Goal: Communication & Community: Participate in discussion

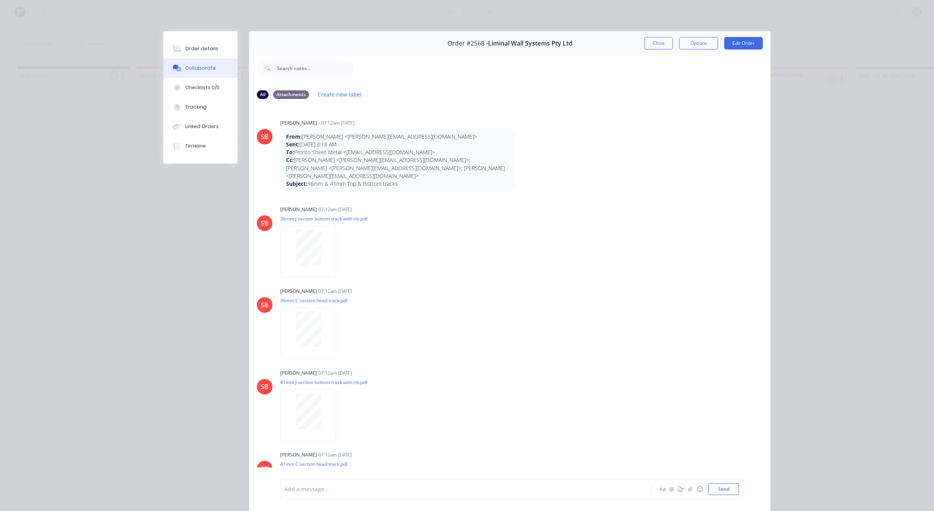
drag, startPoint x: 649, startPoint y: 41, endPoint x: 616, endPoint y: 60, distance: 37.7
click at [649, 41] on button "Close" at bounding box center [659, 43] width 28 height 12
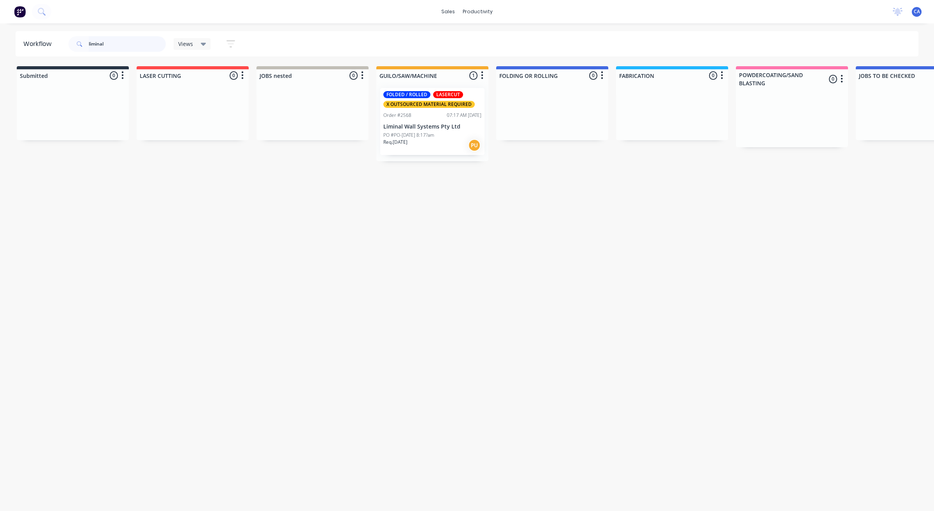
drag, startPoint x: 114, startPoint y: 46, endPoint x: 63, endPoint y: 28, distance: 53.9
click at [74, 38] on div "liminal" at bounding box center [117, 44] width 97 height 16
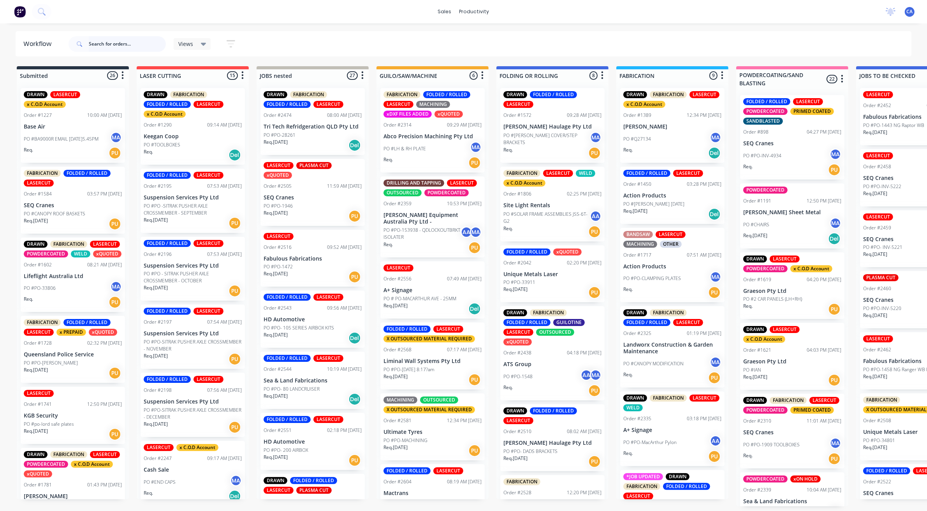
click at [129, 43] on input "text" at bounding box center [127, 44] width 77 height 16
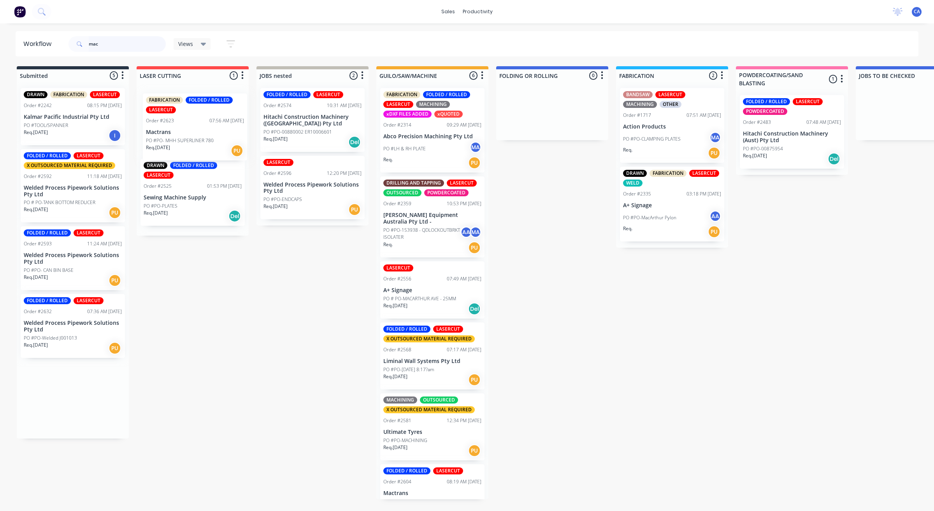
drag, startPoint x: 49, startPoint y: 328, endPoint x: 176, endPoint y: 117, distance: 246.2
type input "mac"
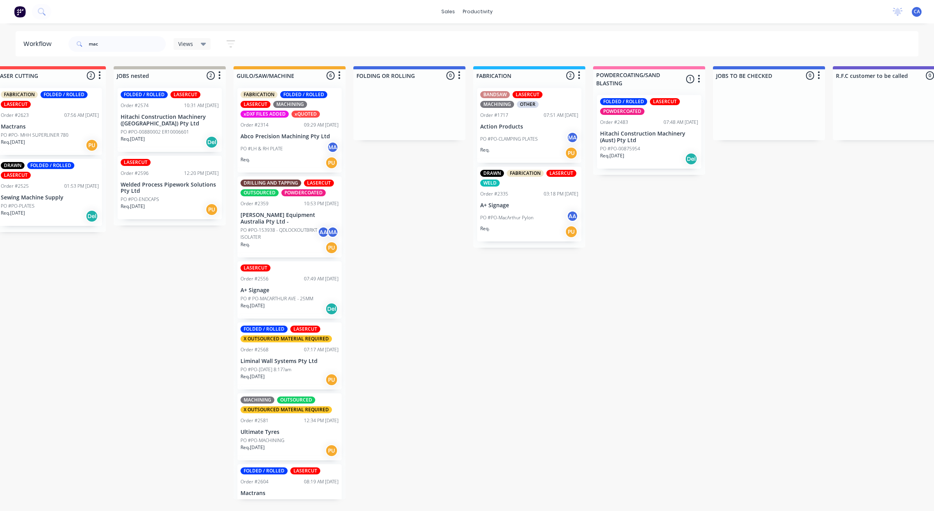
drag, startPoint x: 524, startPoint y: 236, endPoint x: 575, endPoint y: 232, distance: 51.1
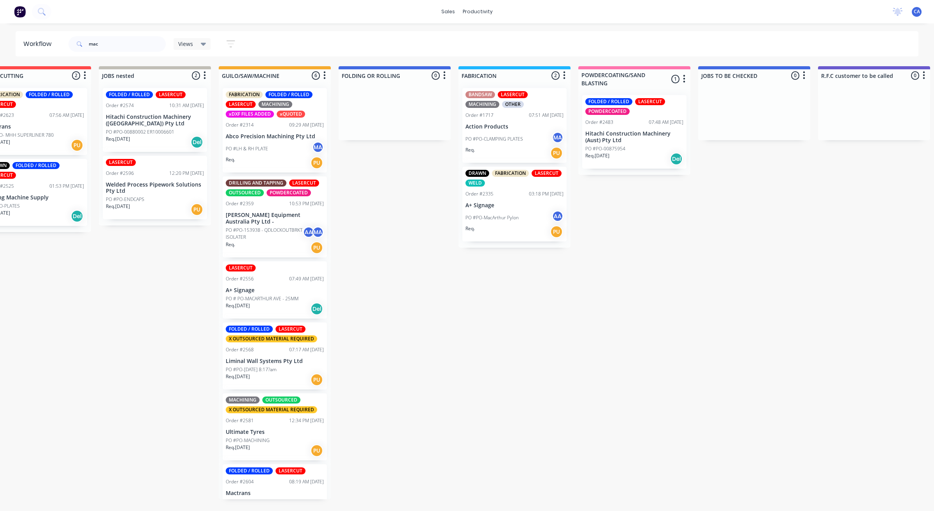
drag, startPoint x: 85, startPoint y: 45, endPoint x: 70, endPoint y: 43, distance: 14.9
click at [65, 43] on header "Workflow mac Views Save new view None (Default) edit Show/Hide statuses Show li…" at bounding box center [468, 43] width 904 height 25
drag, startPoint x: 111, startPoint y: 51, endPoint x: 67, endPoint y: 47, distance: 43.7
click at [67, 47] on div "mac Views Save new view None (Default) edit Show/Hide statuses Show line item c…" at bounding box center [155, 43] width 177 height 23
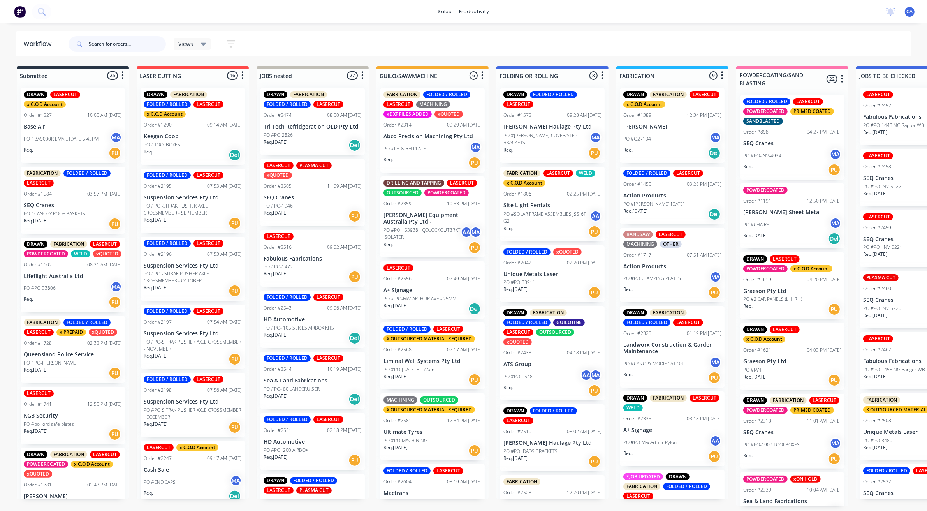
click at [133, 43] on input "text" at bounding box center [127, 44] width 77 height 16
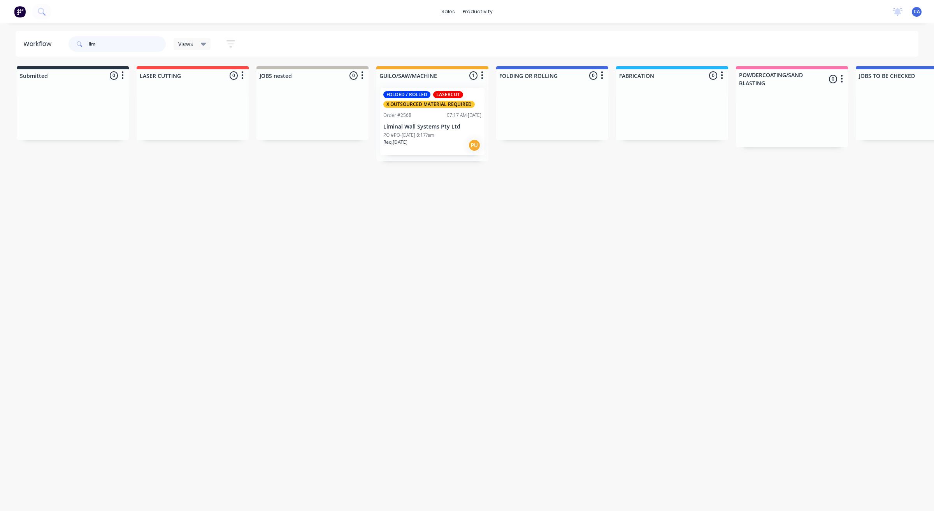
type input "lim"
click at [444, 127] on p "Liminal Wall Systems Pty Ltd" at bounding box center [432, 126] width 98 height 7
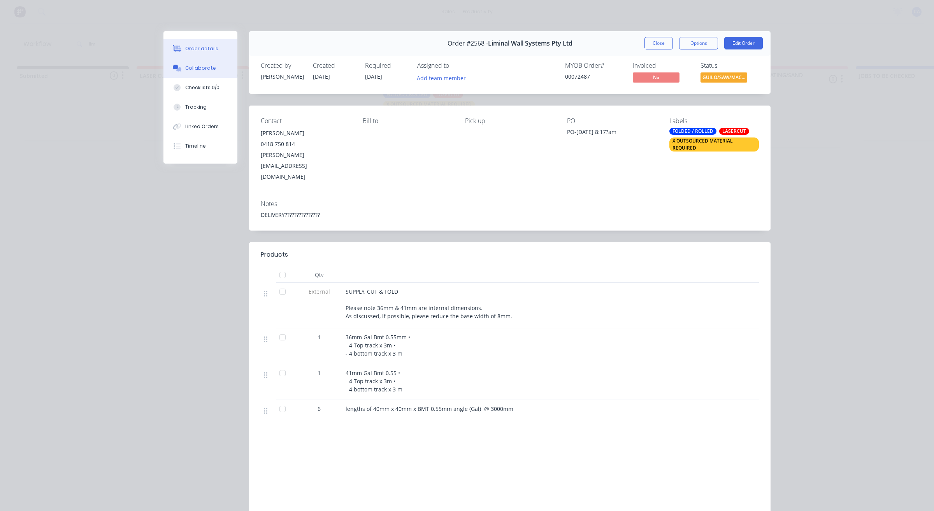
click at [212, 63] on button "Collaborate" at bounding box center [201, 67] width 74 height 19
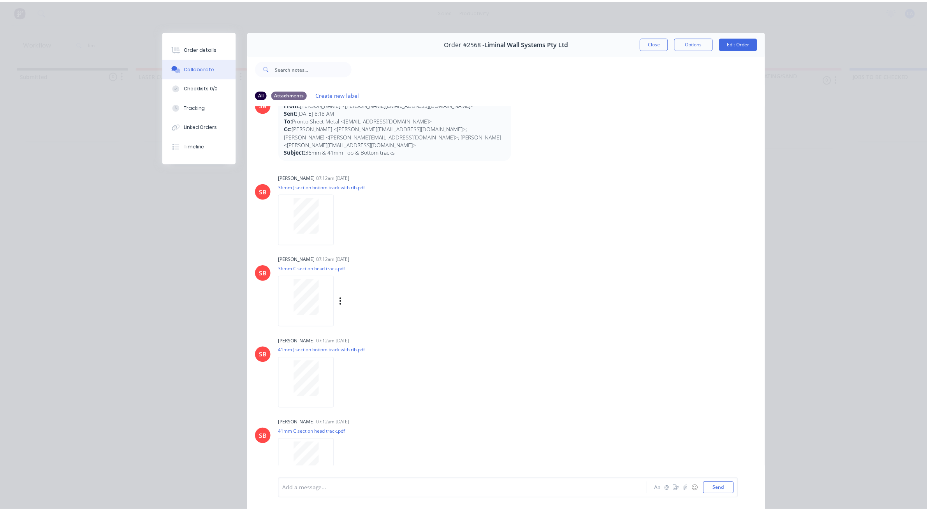
scroll to position [97, 0]
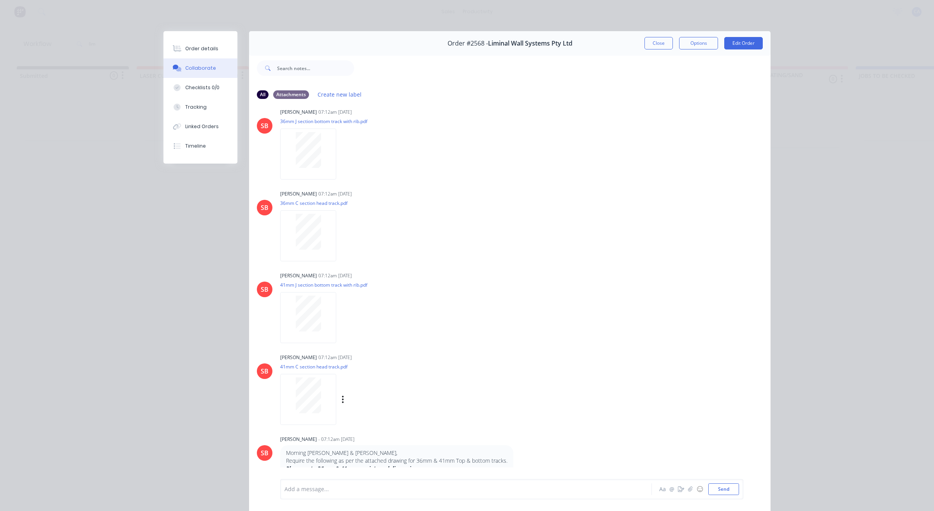
click at [318, 390] on div at bounding box center [308, 395] width 49 height 36
click at [649, 43] on button "Close" at bounding box center [659, 43] width 28 height 12
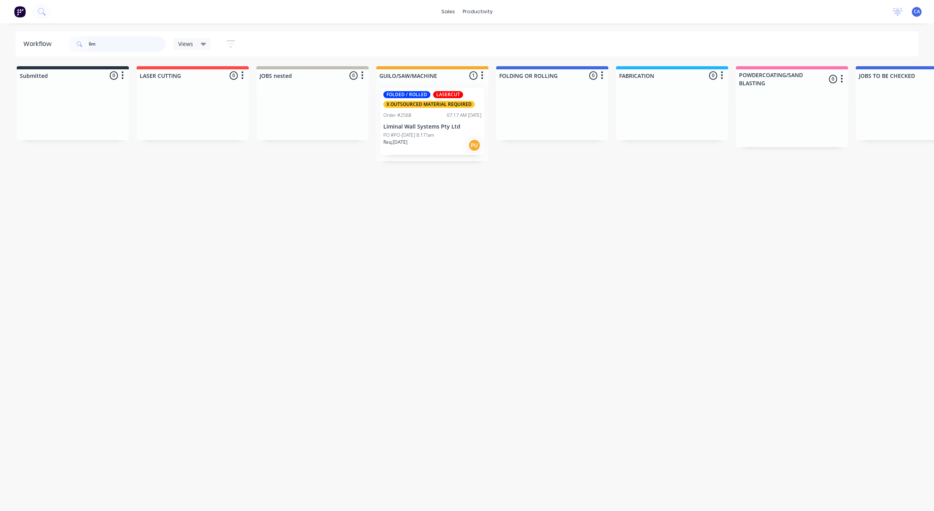
drag, startPoint x: 125, startPoint y: 38, endPoint x: 80, endPoint y: 38, distance: 45.2
click at [80, 38] on div "lim" at bounding box center [117, 44] width 97 height 16
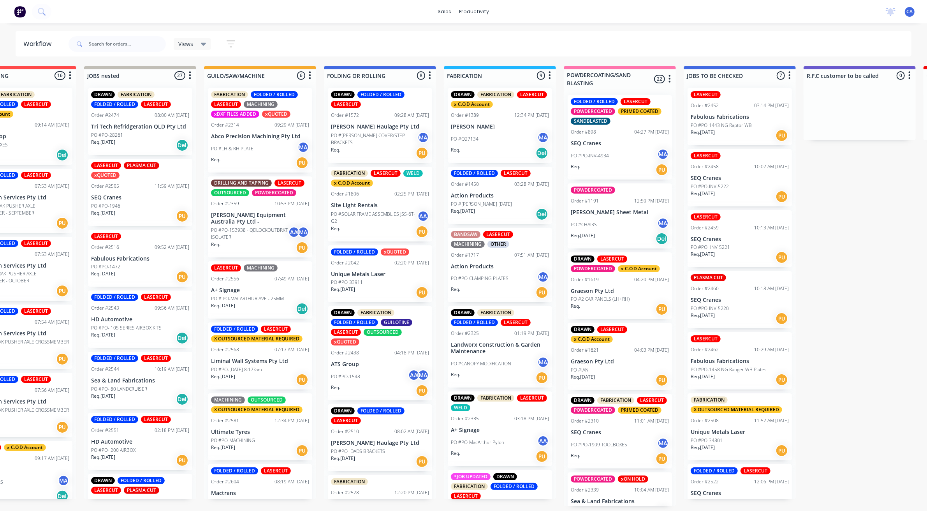
drag, startPoint x: 443, startPoint y: 180, endPoint x: 487, endPoint y: 166, distance: 46.1
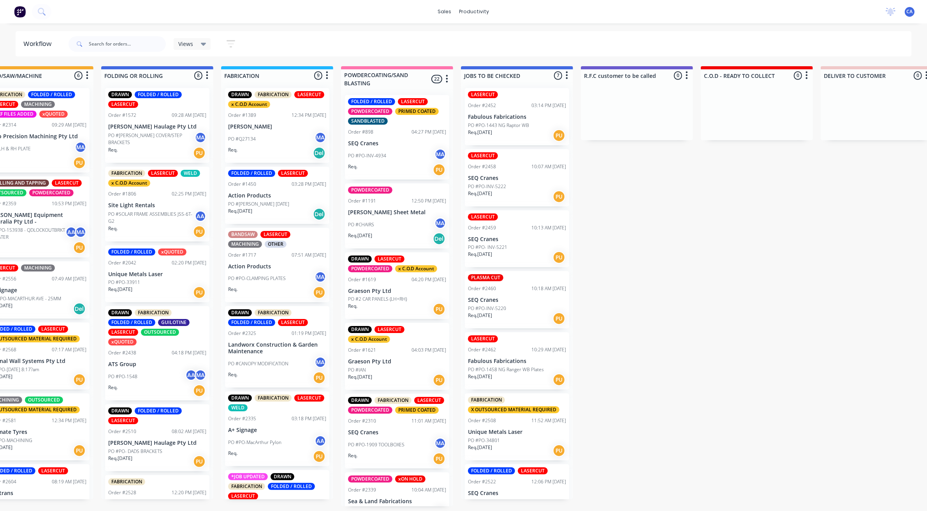
scroll to position [0, 422]
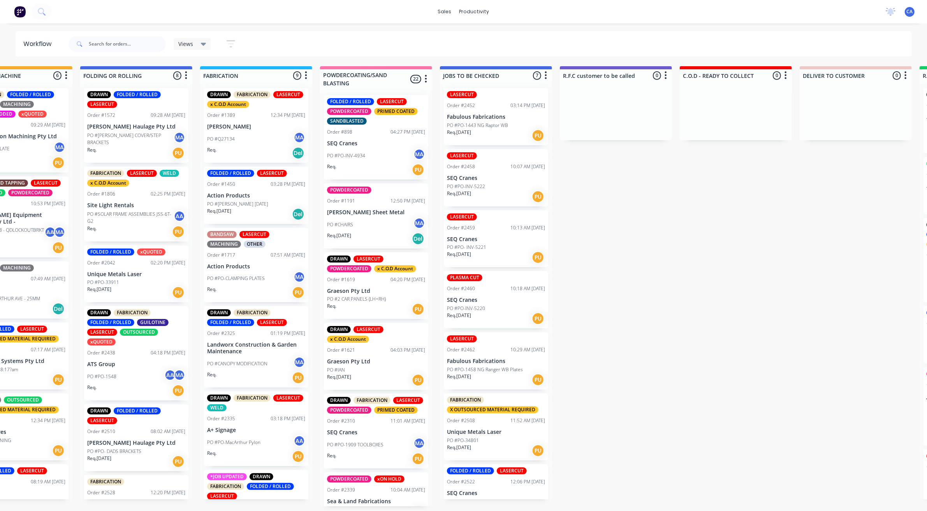
drag, startPoint x: 419, startPoint y: 121, endPoint x: 448, endPoint y: 115, distance: 30.2
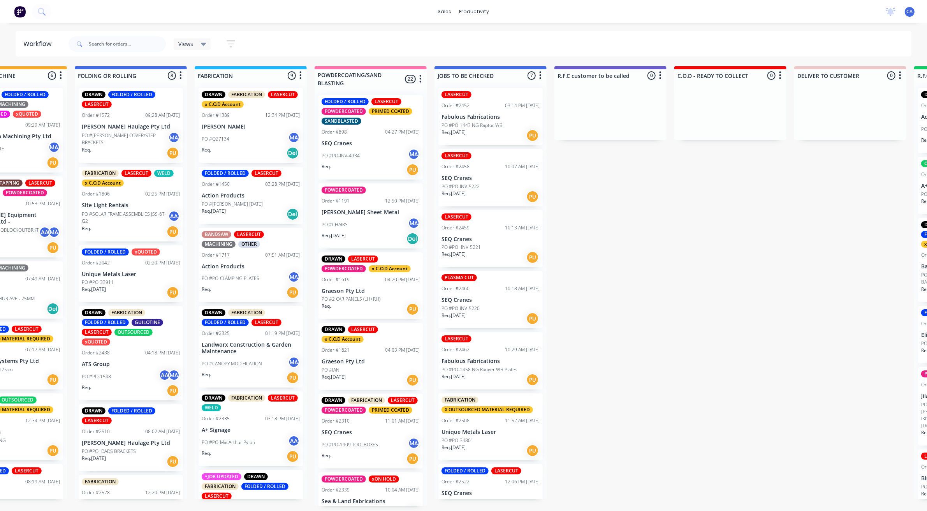
click at [248, 208] on div "Req. [DATE] Del" at bounding box center [251, 213] width 98 height 13
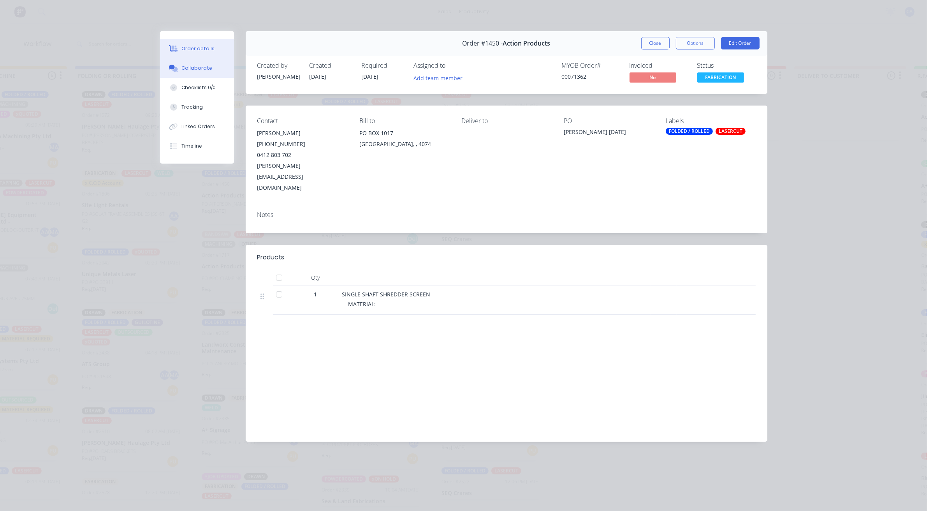
click at [195, 67] on div "Collaborate" at bounding box center [196, 68] width 31 height 7
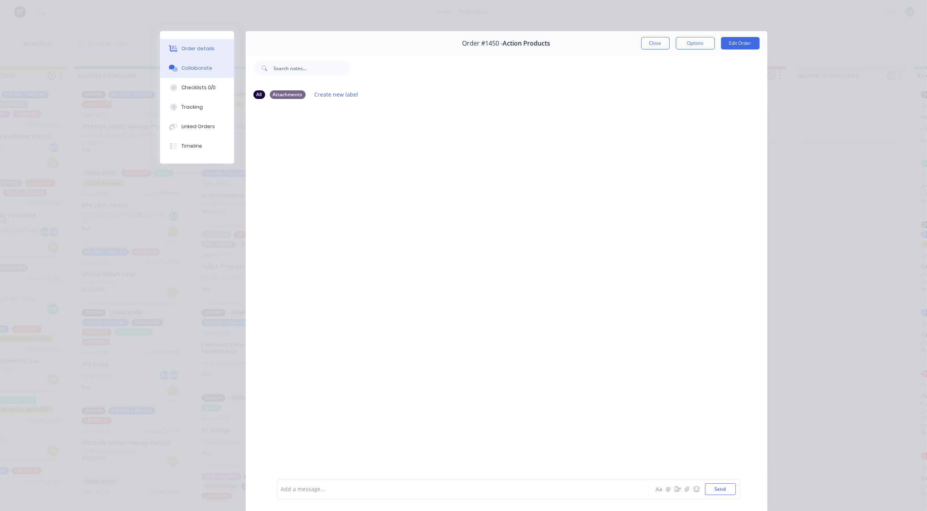
click at [202, 40] on button "Order details" at bounding box center [197, 48] width 74 height 19
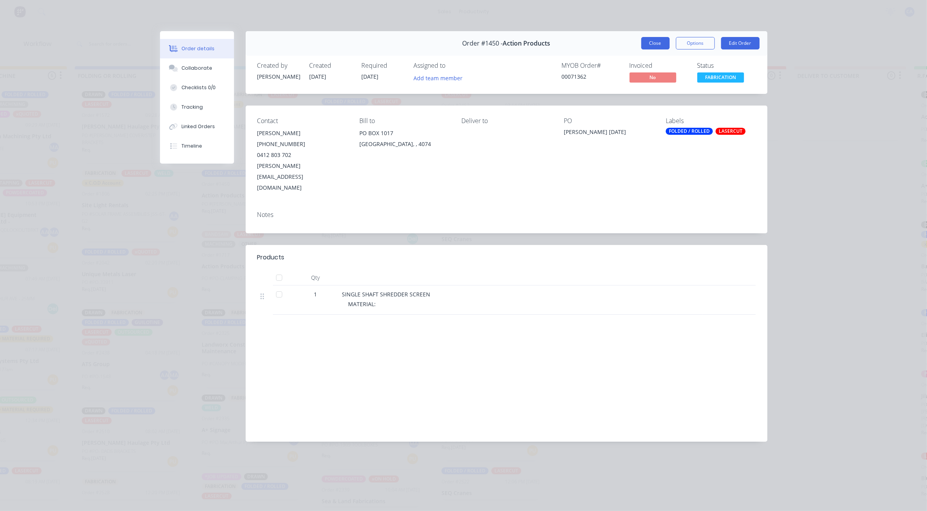
click at [651, 40] on button "Close" at bounding box center [655, 43] width 28 height 12
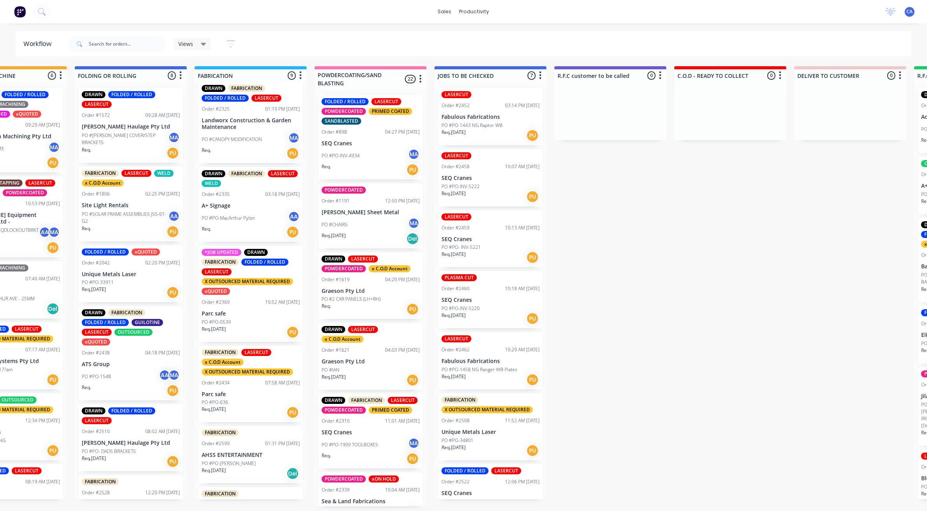
scroll to position [243, 0]
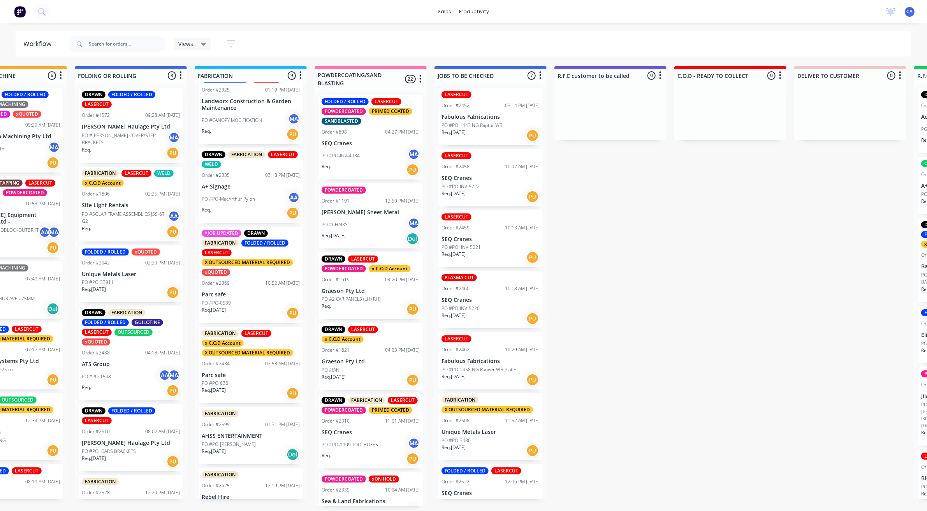
click at [243, 197] on p "PO #PO-MacArthur Pylon" at bounding box center [228, 198] width 53 height 7
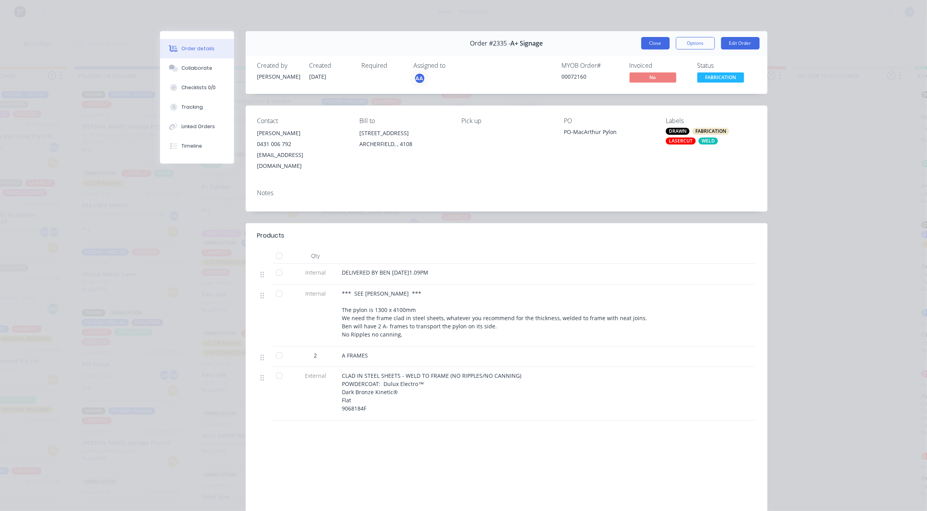
click at [643, 40] on button "Close" at bounding box center [655, 43] width 28 height 12
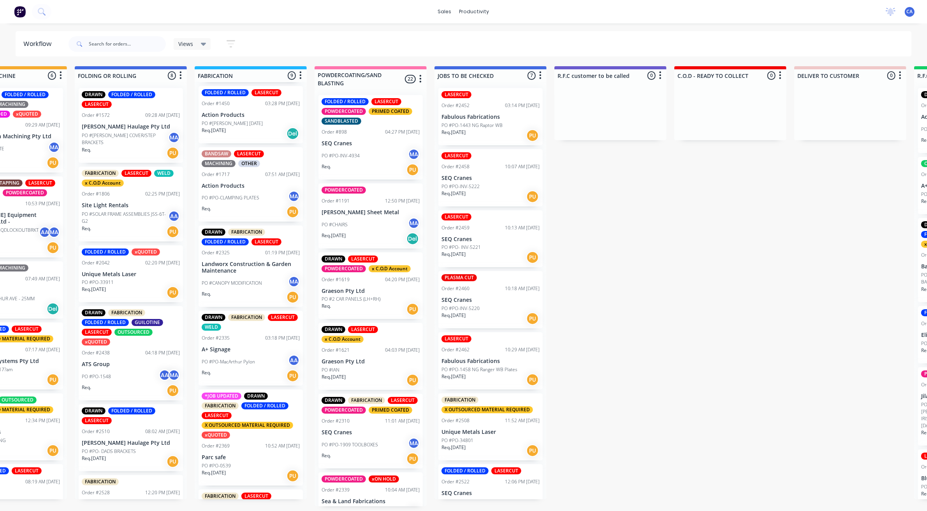
scroll to position [97, 0]
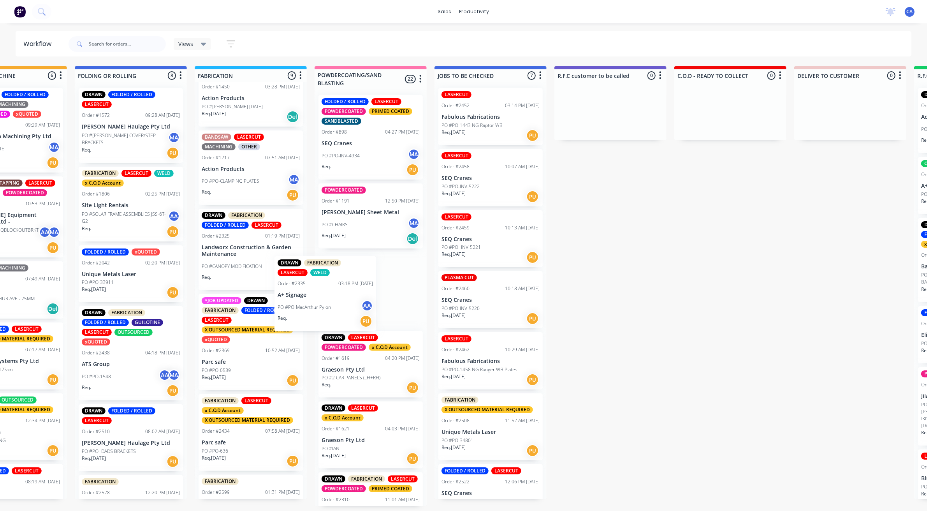
drag, startPoint x: 234, startPoint y: 343, endPoint x: 376, endPoint y: 273, distance: 158.1
click at [376, 273] on div "Submitted 25 Sort By Created date Required date Order number Customer name Most…" at bounding box center [730, 286] width 2314 height 440
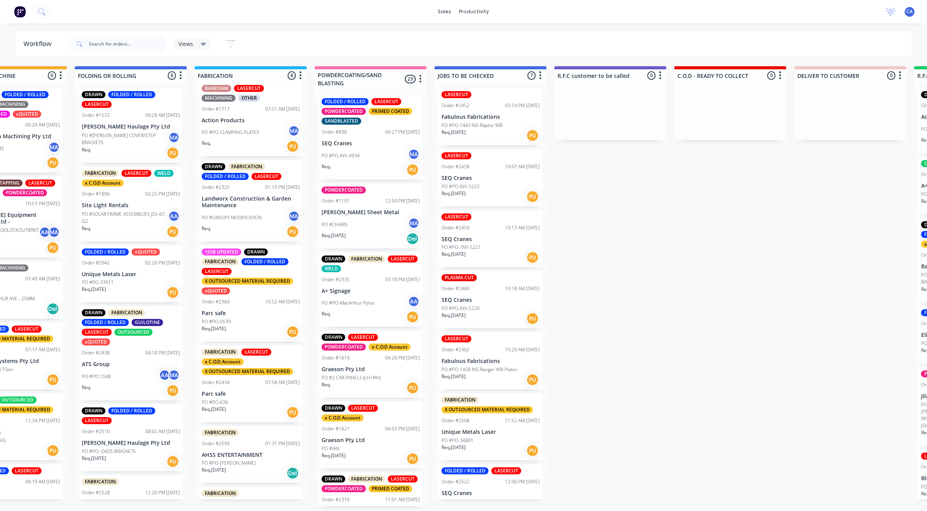
scroll to position [189, 0]
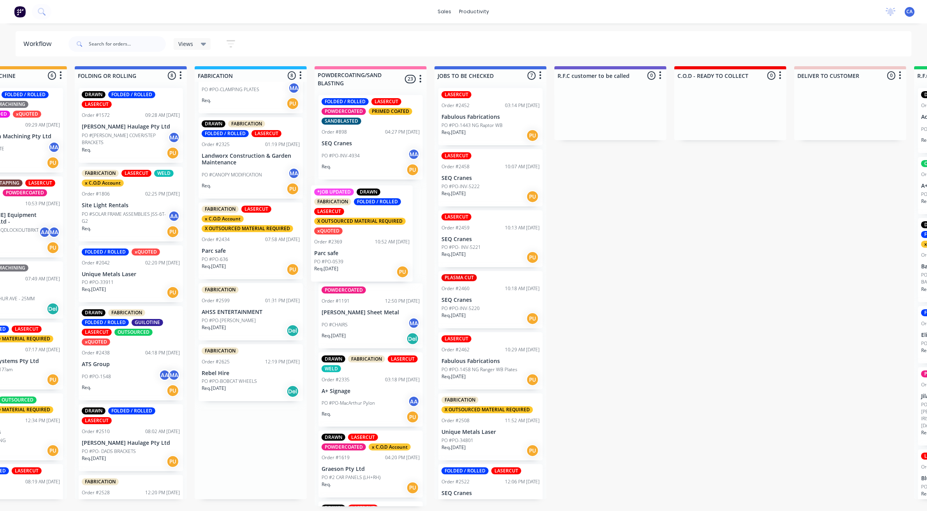
drag, startPoint x: 260, startPoint y: 267, endPoint x: 313, endPoint y: 257, distance: 54.1
click at [357, 250] on div "Submitted 25 Sort By Created date Required date Order number Customer name Most…" at bounding box center [730, 286] width 2314 height 440
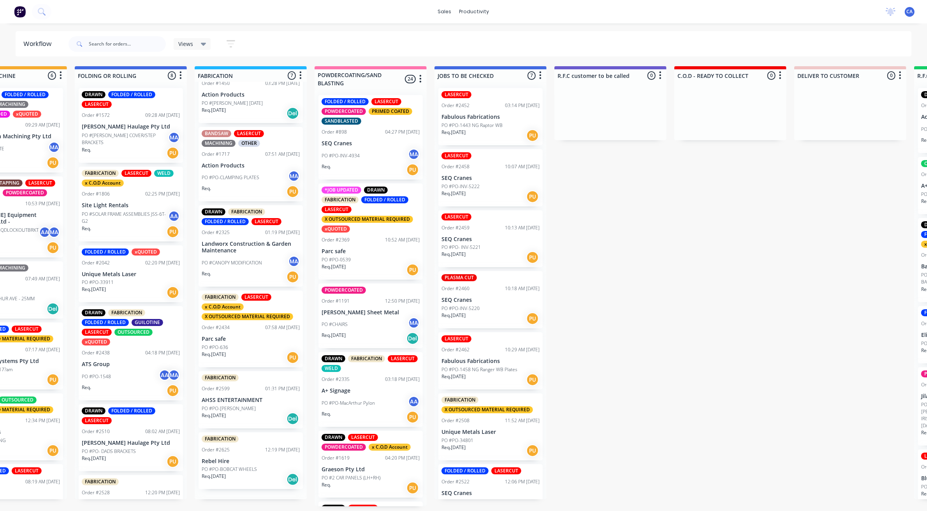
scroll to position [93, 0]
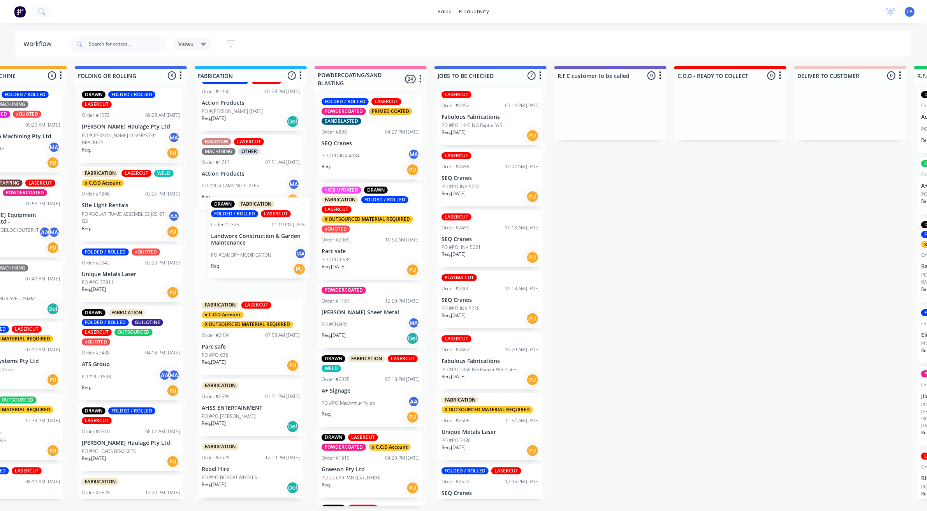
drag, startPoint x: 318, startPoint y: 248, endPoint x: 262, endPoint y: 278, distance: 63.7
click at [275, 239] on div "DRAWN FABRICATION LASERCUT x C.O.D Account Order #1389 12:34 PM [DATE] [PERSON_…" at bounding box center [251, 290] width 112 height 417
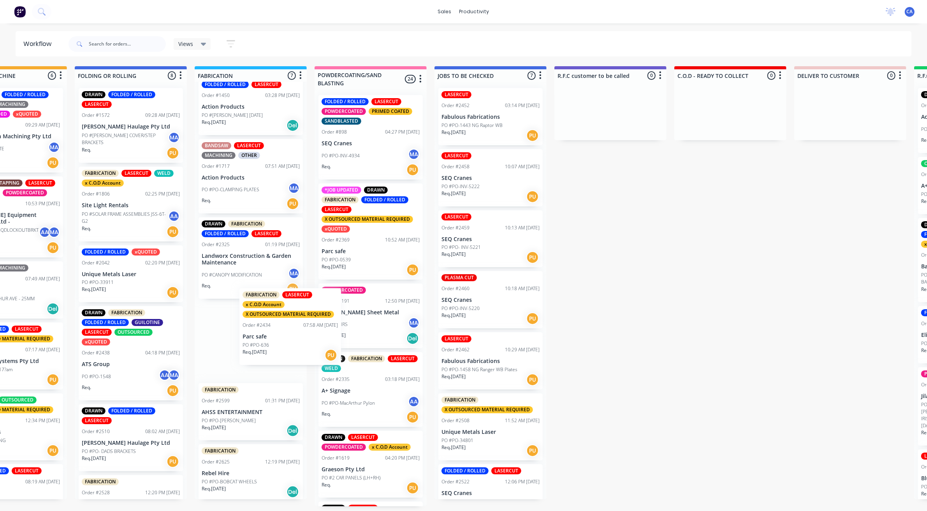
scroll to position [0, 421]
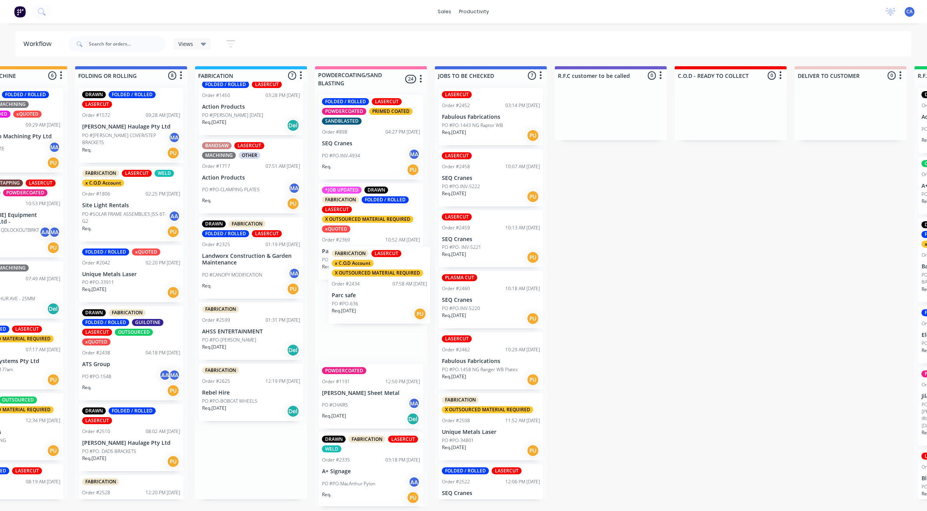
drag, startPoint x: 252, startPoint y: 331, endPoint x: 370, endPoint y: 274, distance: 130.8
click at [370, 274] on div "Submitted 25 Sort By Created date Required date Order number Customer name Most…" at bounding box center [730, 286] width 2314 height 440
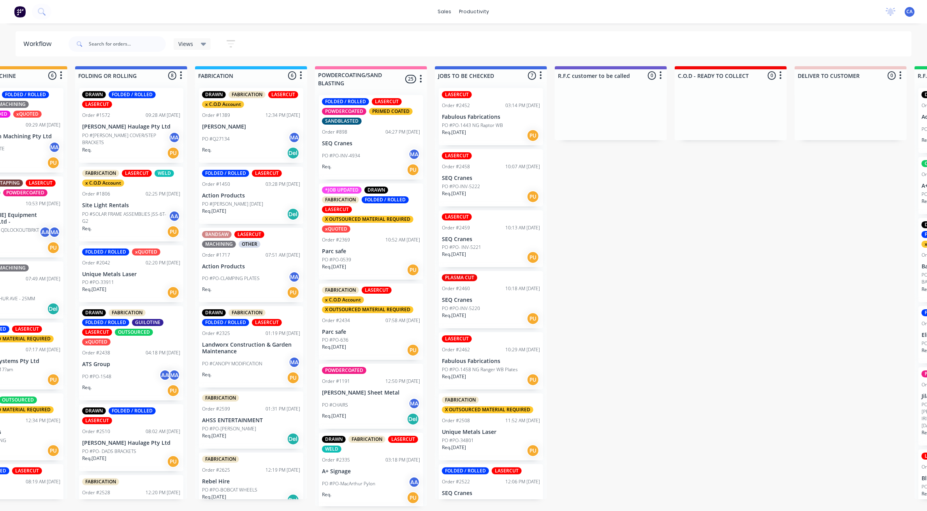
scroll to position [9, 0]
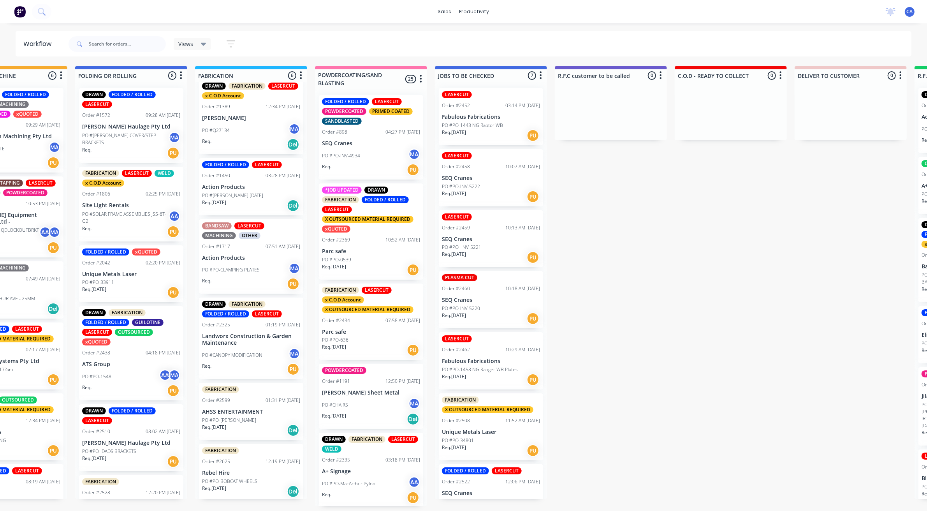
click at [243, 483] on p "PO #PO-BOBCAT WHEELS" at bounding box center [229, 481] width 55 height 7
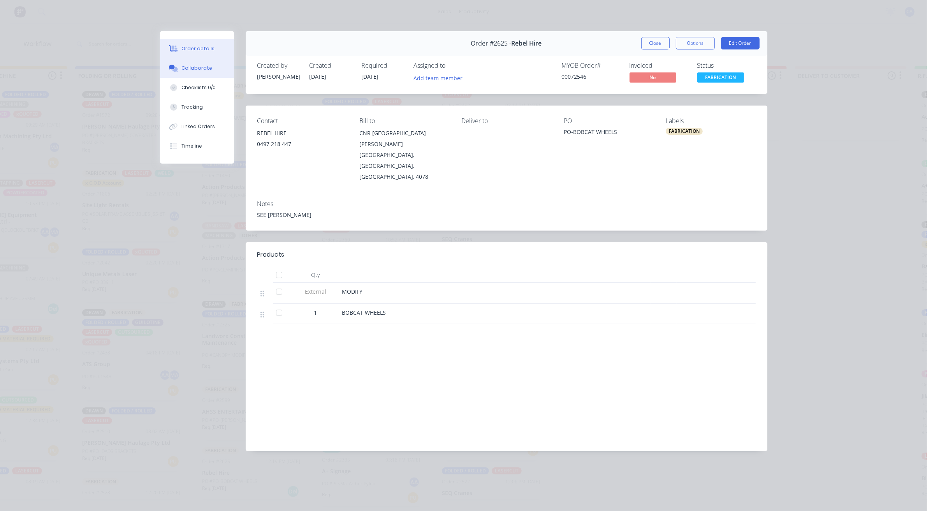
click at [199, 69] on div "Collaborate" at bounding box center [196, 68] width 31 height 7
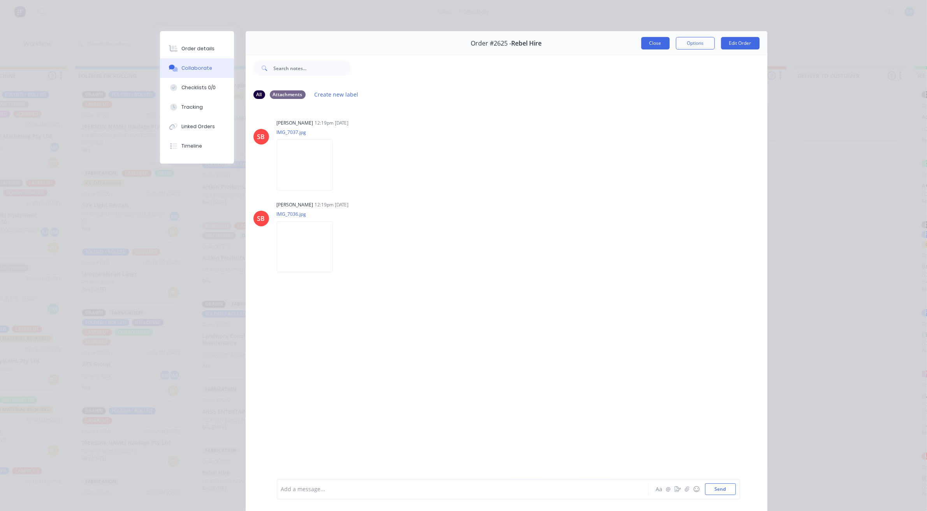
click at [647, 40] on button "Close" at bounding box center [655, 43] width 28 height 12
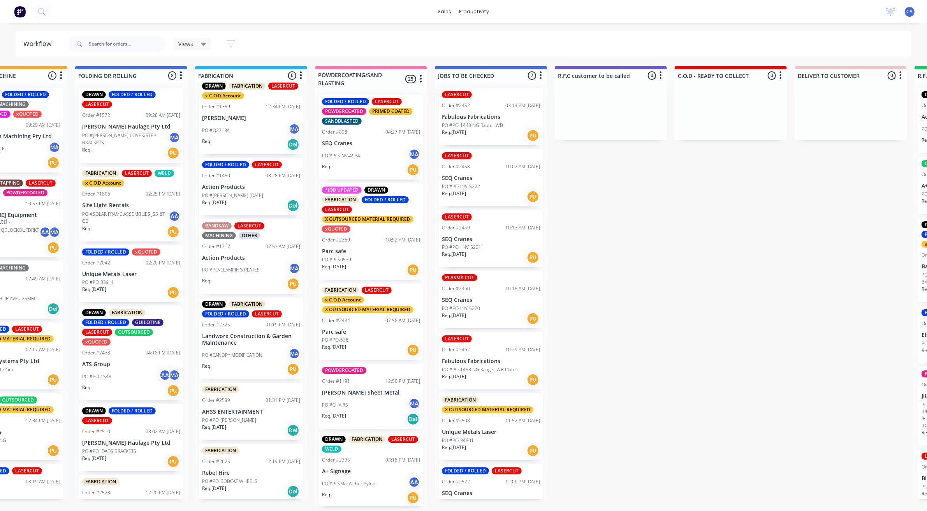
scroll to position [6, 0]
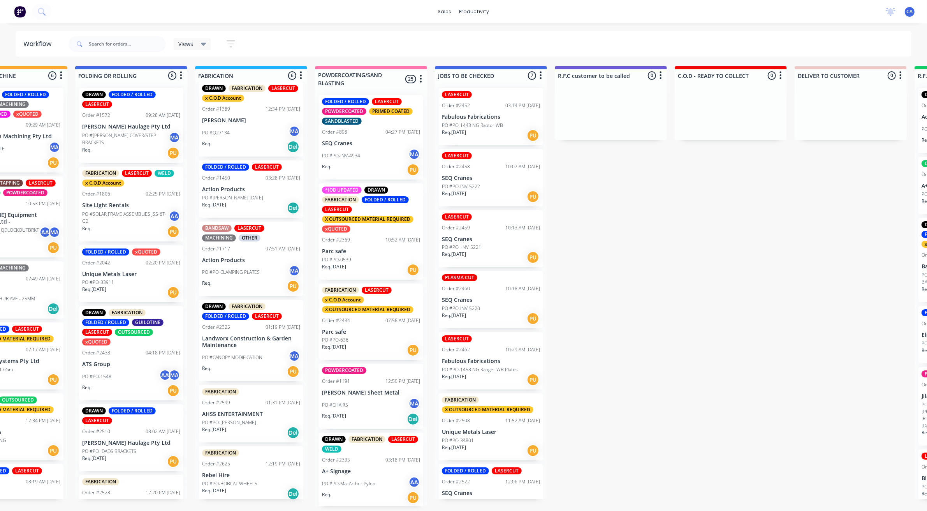
click at [302, 506] on div "Submitted 25 Sort By Created date Required date Order number Customer name Most…" at bounding box center [730, 286] width 2314 height 440
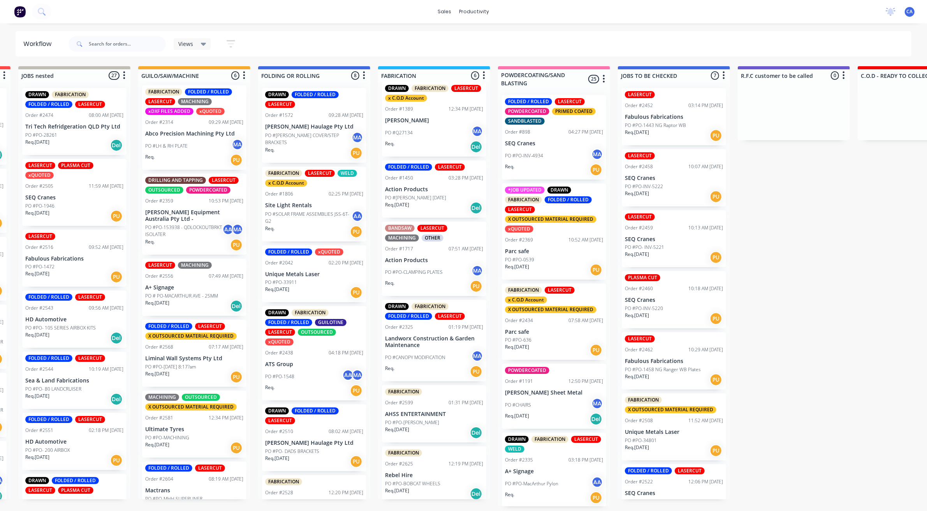
scroll to position [0, 0]
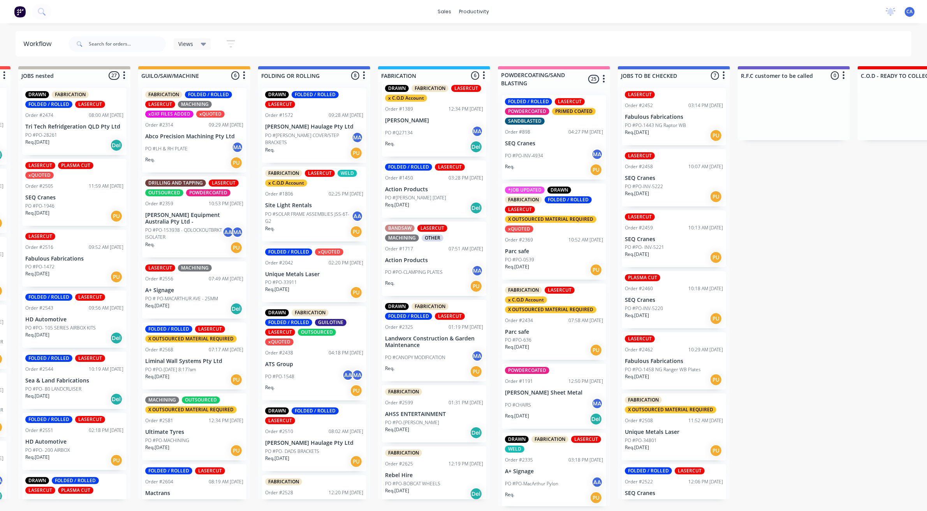
click at [187, 366] on p "PO #PO-[DATE] 8:17?am" at bounding box center [170, 369] width 51 height 7
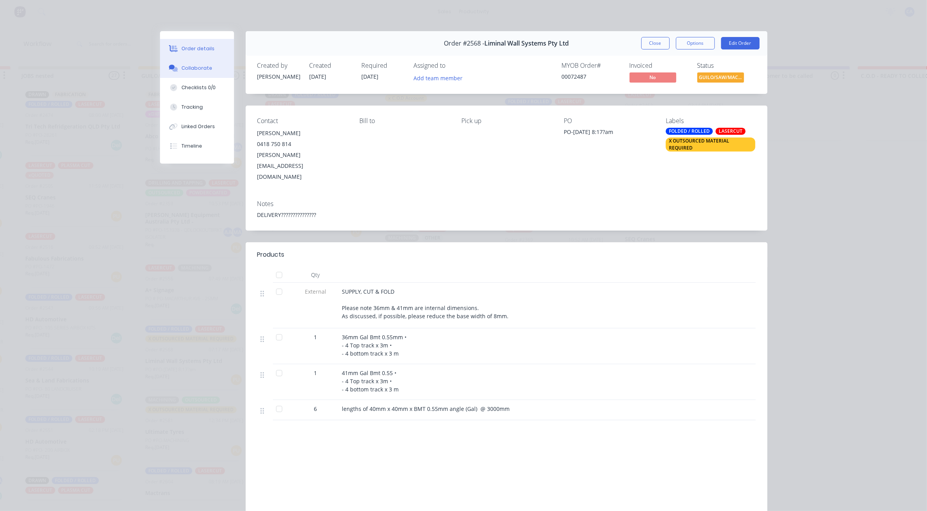
click at [202, 71] on div "Collaborate" at bounding box center [196, 68] width 31 height 7
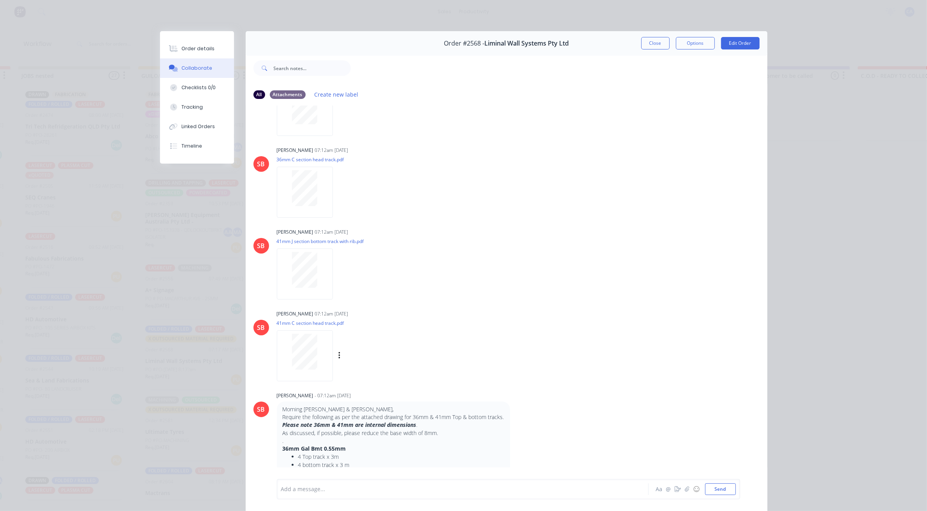
scroll to position [146, 0]
click at [649, 42] on button "Close" at bounding box center [655, 43] width 28 height 12
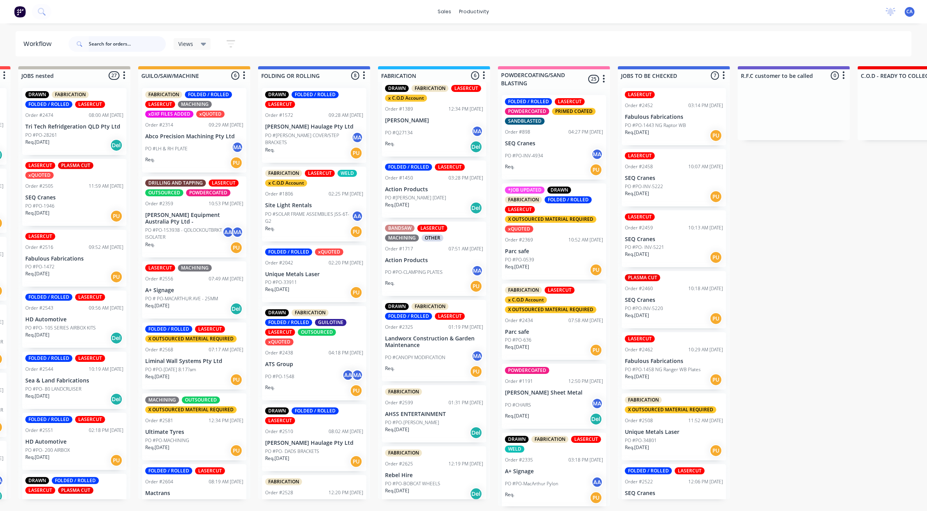
click at [116, 43] on input "text" at bounding box center [127, 44] width 77 height 16
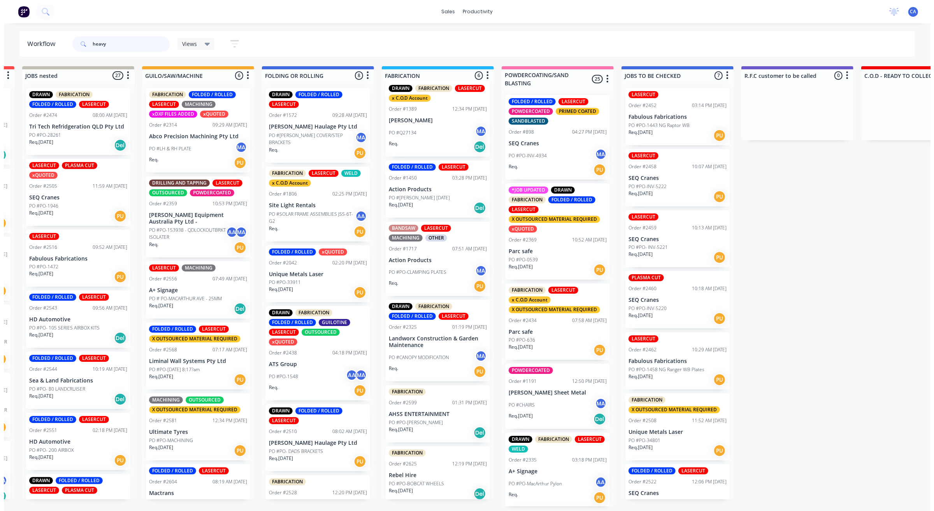
scroll to position [0, 0]
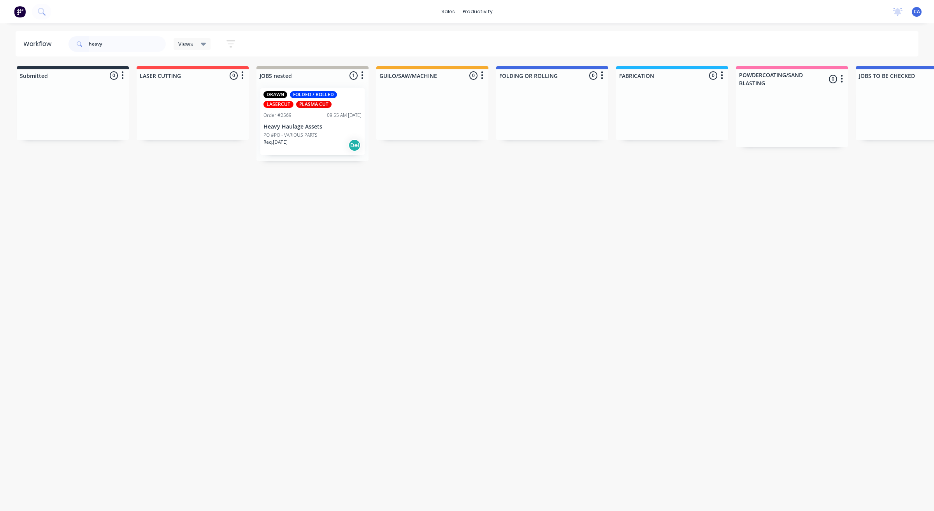
click at [309, 124] on p "Heavy Haulage Assets" at bounding box center [313, 126] width 98 height 7
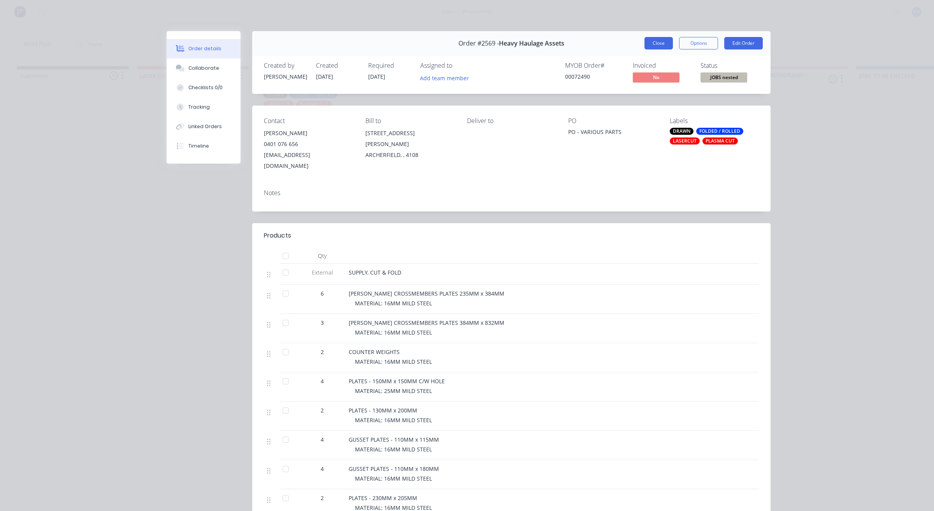
click at [656, 44] on button "Close" at bounding box center [659, 43] width 28 height 12
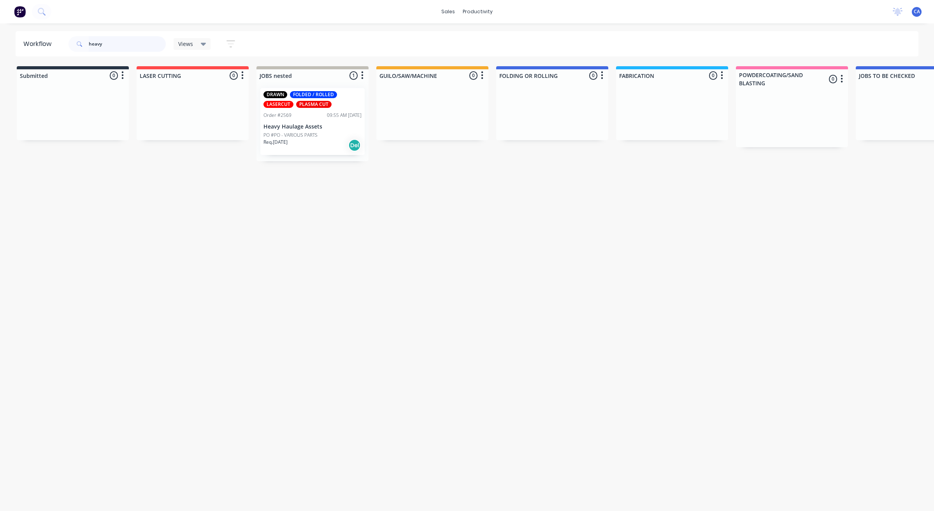
drag, startPoint x: 87, startPoint y: 35, endPoint x: 76, endPoint y: 33, distance: 11.1
click at [76, 33] on div "heavy" at bounding box center [117, 43] width 97 height 23
drag, startPoint x: 137, startPoint y: 42, endPoint x: 73, endPoint y: 48, distance: 64.9
click at [73, 48] on div "checker plate" at bounding box center [117, 44] width 97 height 16
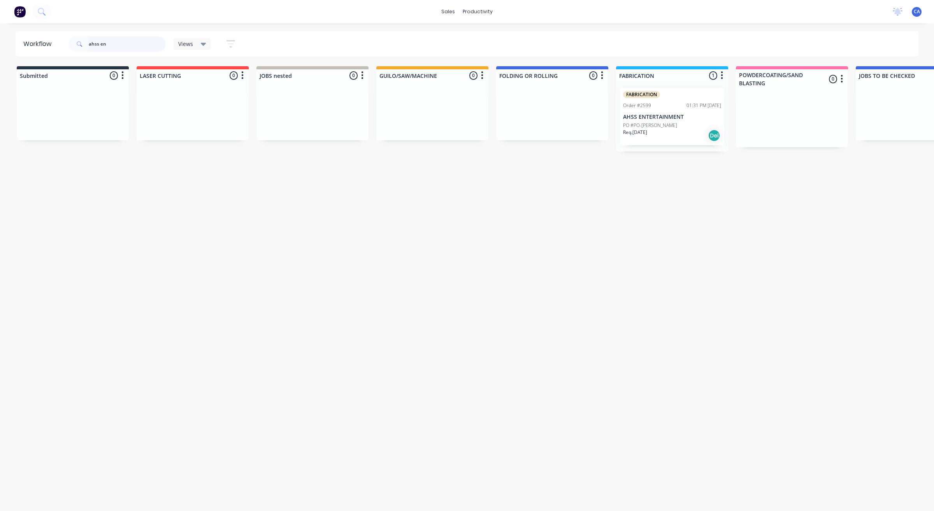
type input "ahss en"
click at [670, 104] on div "Order #2599 01:31 PM [DATE]" at bounding box center [672, 105] width 98 height 7
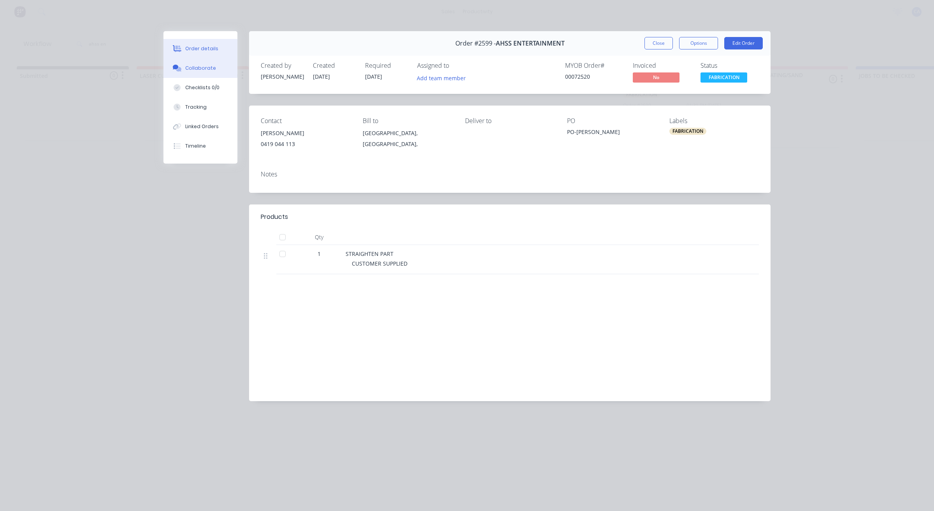
click at [200, 66] on div "Collaborate" at bounding box center [200, 68] width 31 height 7
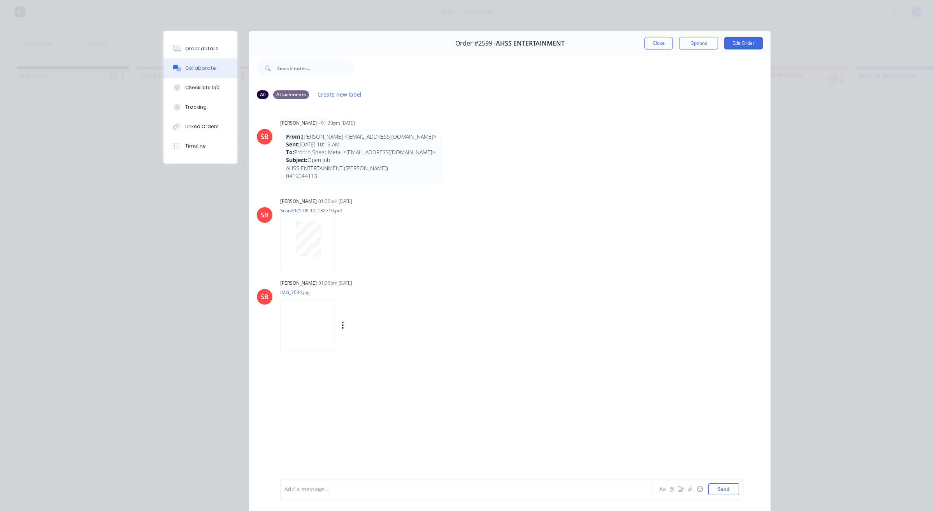
click at [322, 332] on img at bounding box center [308, 324] width 56 height 51
click at [322, 244] on div at bounding box center [308, 238] width 49 height 35
click at [660, 43] on button "Close" at bounding box center [659, 43] width 28 height 12
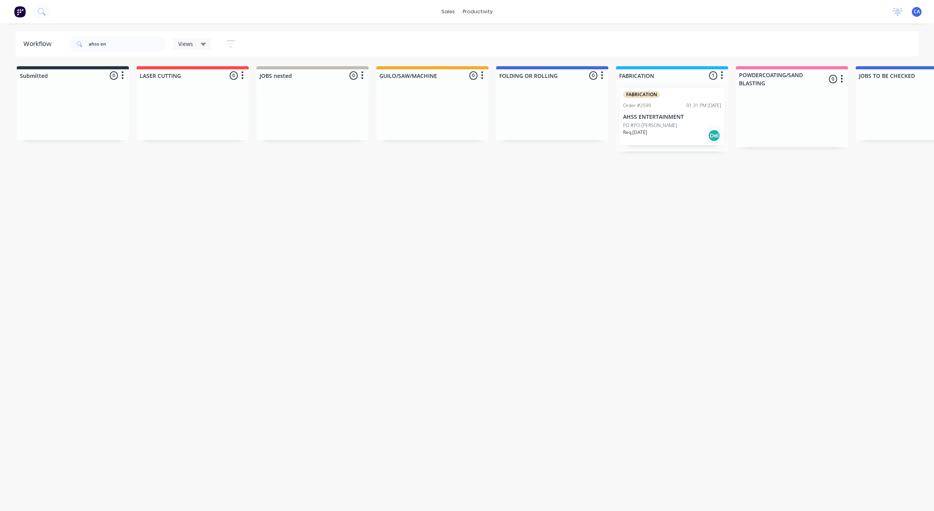
click at [648, 111] on div "FABRICATION Order #2599 01:31 PM [DATE] AHSS ENTERTAINMENT PO #PO-[PERSON_NAME]…" at bounding box center [672, 116] width 104 height 57
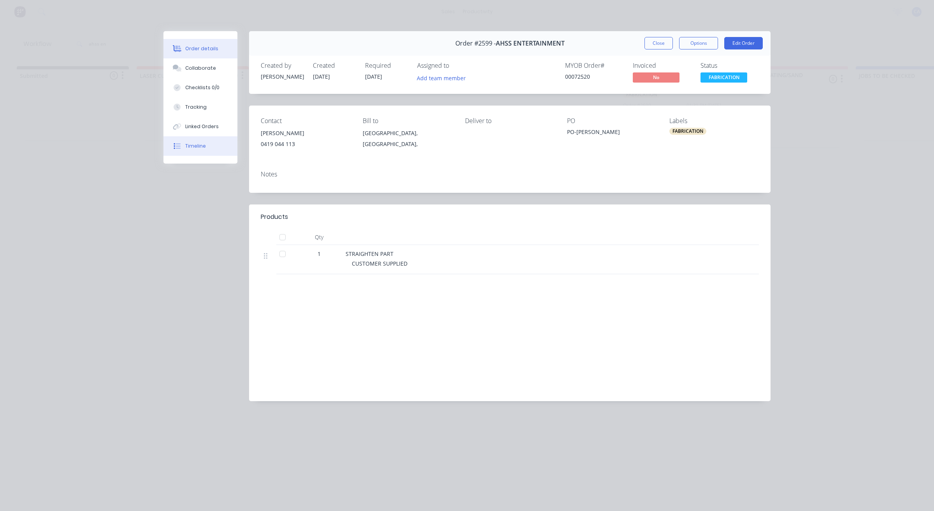
click at [197, 147] on div "Timeline" at bounding box center [195, 145] width 21 height 7
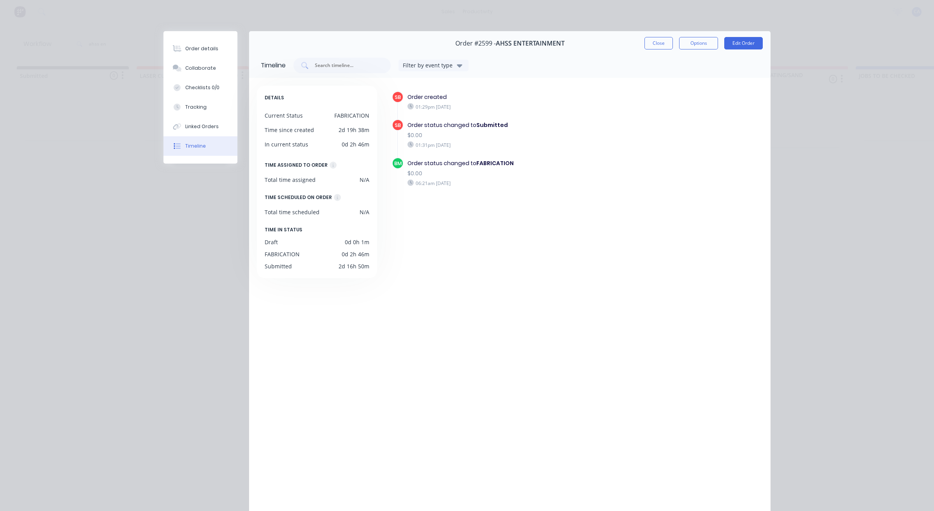
click at [458, 65] on icon "button" at bounding box center [459, 65] width 5 height 3
click at [459, 133] on div "button" at bounding box center [463, 132] width 16 height 16
click at [333, 67] on input "text" at bounding box center [346, 66] width 65 height 8
click at [461, 65] on button "Filter by event type" at bounding box center [434, 66] width 70 height 12
click at [191, 46] on div "Order details" at bounding box center [201, 48] width 33 height 7
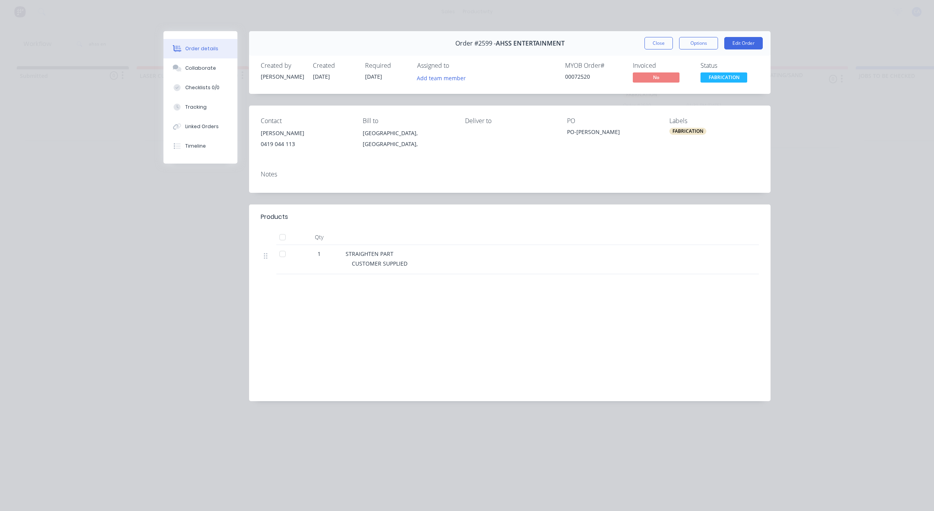
click at [693, 130] on div "FABRICATION" at bounding box center [688, 131] width 37 height 7
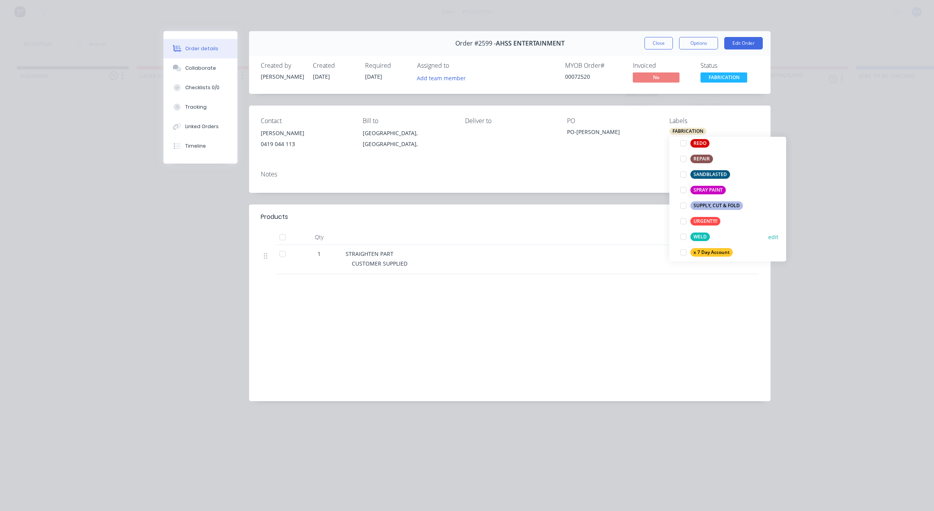
scroll to position [438, 0]
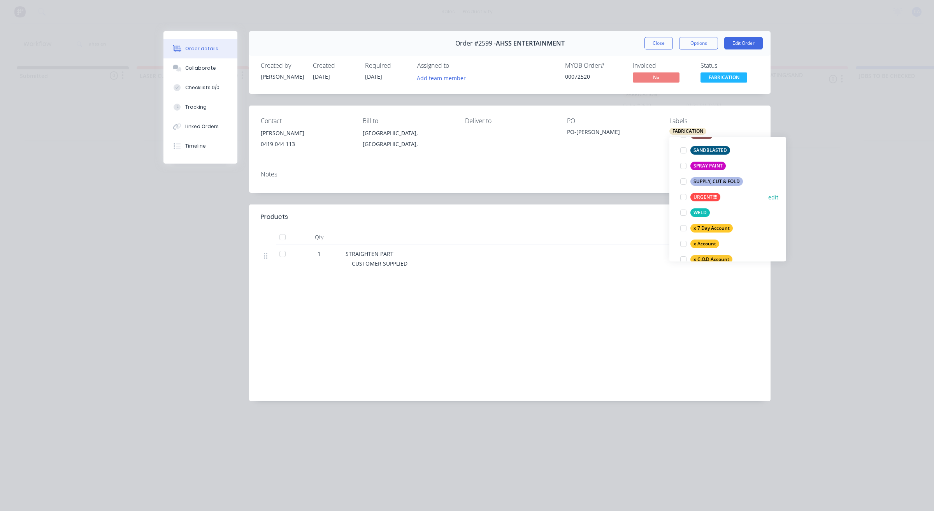
click at [683, 195] on div at bounding box center [684, 197] width 16 height 16
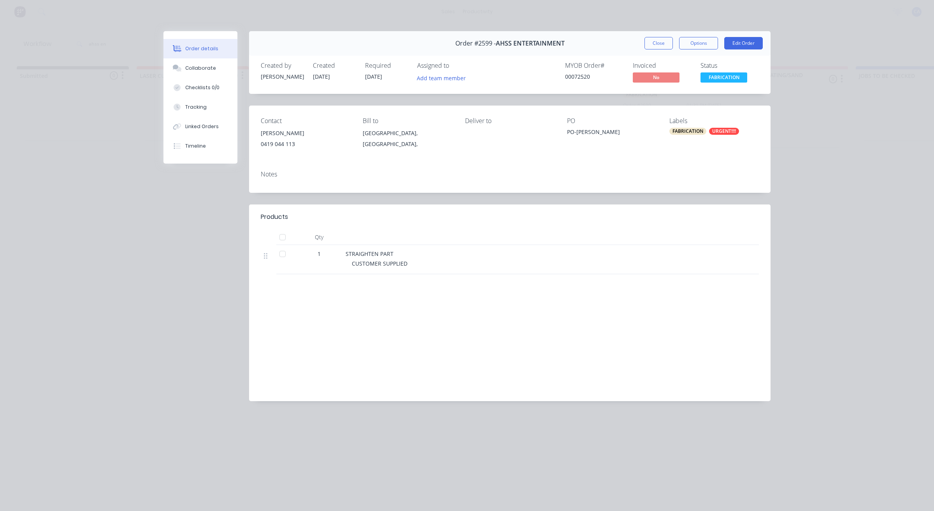
click at [592, 167] on div "Notes" at bounding box center [510, 178] width 522 height 28
click at [206, 69] on div "Collaborate" at bounding box center [200, 68] width 31 height 7
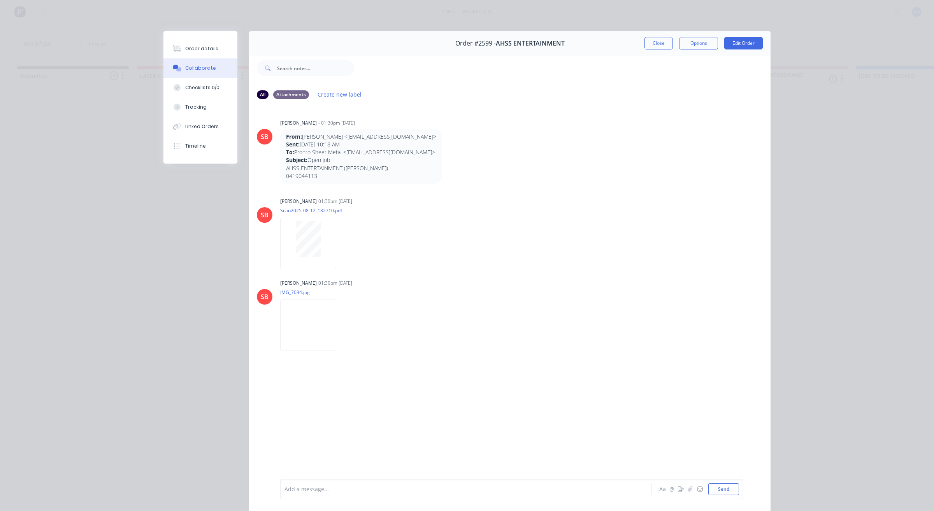
click at [355, 489] on div at bounding box center [455, 489] width 341 height 8
click at [724, 487] on button "Send" at bounding box center [724, 489] width 31 height 12
